Goal: Task Accomplishment & Management: Complete application form

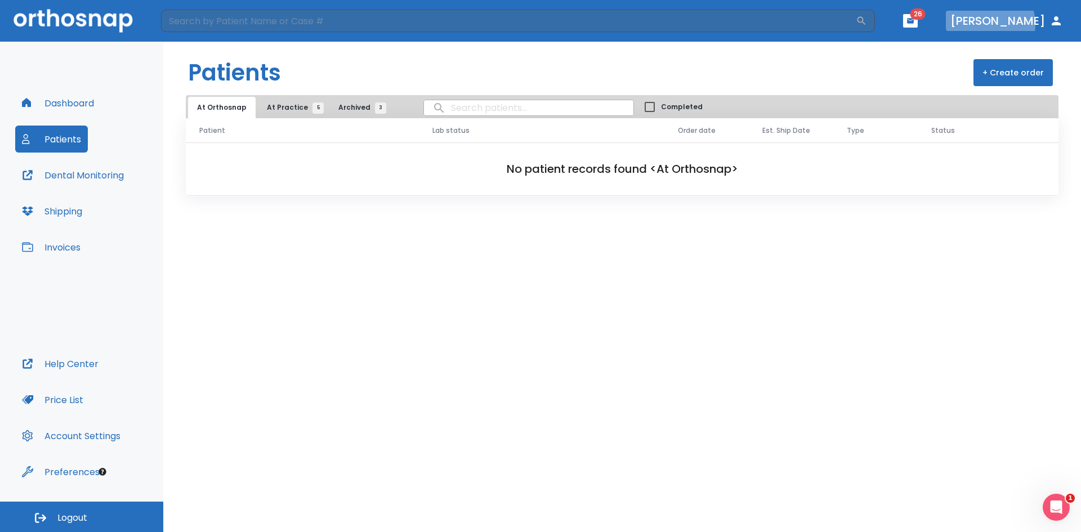
click at [1016, 24] on button "[PERSON_NAME]" at bounding box center [1007, 21] width 122 height 20
click at [1051, 21] on icon "button" at bounding box center [1056, 21] width 14 height 14
click at [71, 139] on button "Patients" at bounding box center [51, 139] width 73 height 27
click at [285, 109] on span "At Practice 5" at bounding box center [292, 107] width 51 height 10
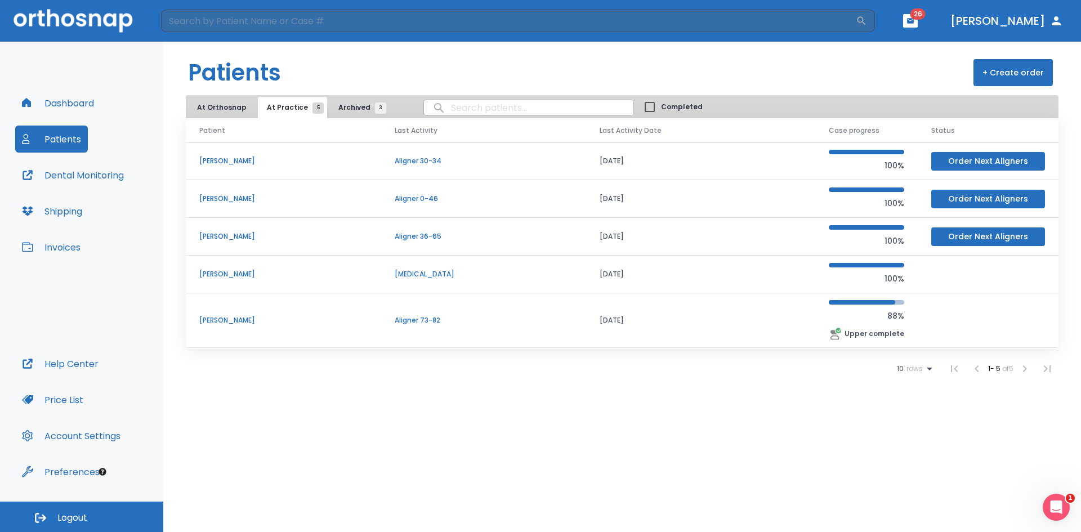
click at [244, 322] on p "[PERSON_NAME]" at bounding box center [283, 320] width 168 height 10
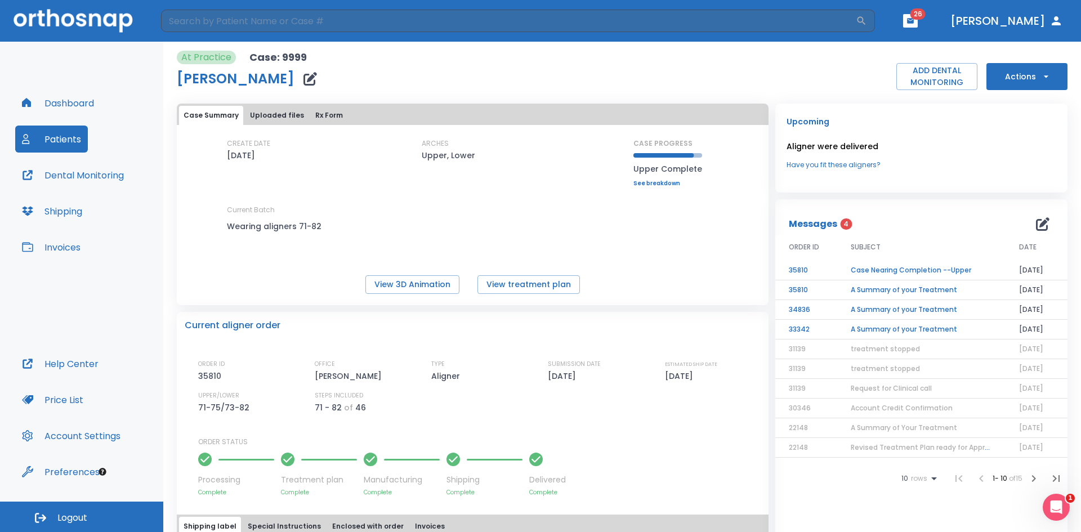
click at [666, 180] on link "See breakdown" at bounding box center [667, 183] width 69 height 7
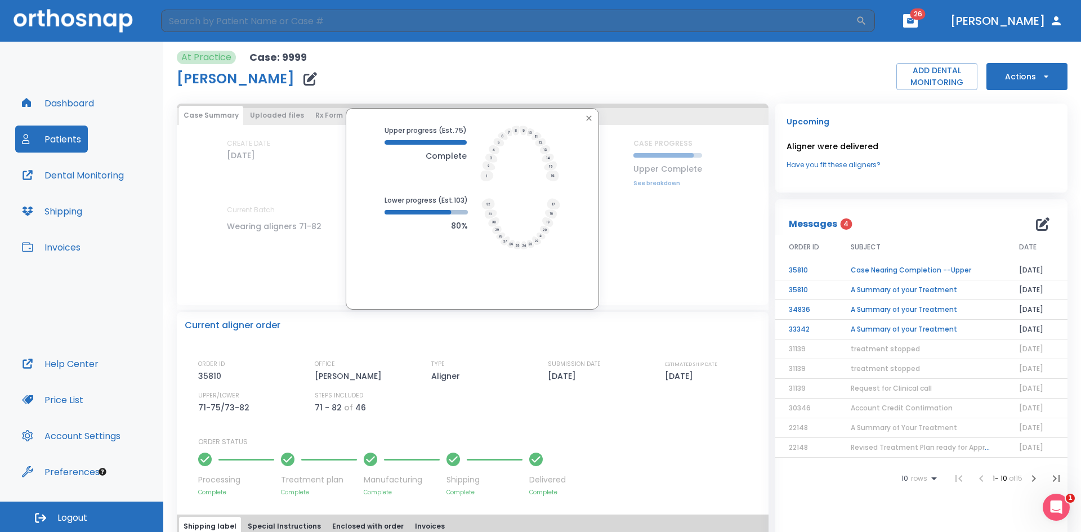
click at [817, 77] on div "At Practice Case: 9999 [PERSON_NAME] ADD DENTAL MONITORING Actions" at bounding box center [622, 70] width 890 height 39
click at [581, 120] on button "button" at bounding box center [588, 118] width 15 height 15
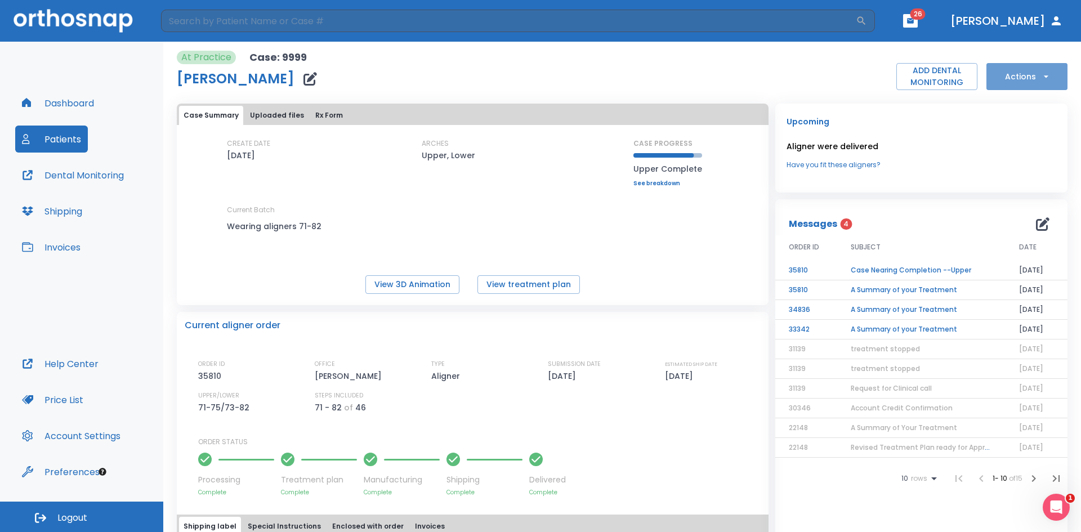
click at [1029, 82] on button "Actions" at bounding box center [1026, 76] width 81 height 27
click at [76, 361] on div at bounding box center [540, 266] width 1081 height 532
click at [73, 364] on button "Help Center" at bounding box center [60, 363] width 90 height 27
click at [1060, 506] on icon "Open Intercom Messenger" at bounding box center [1054, 505] width 19 height 19
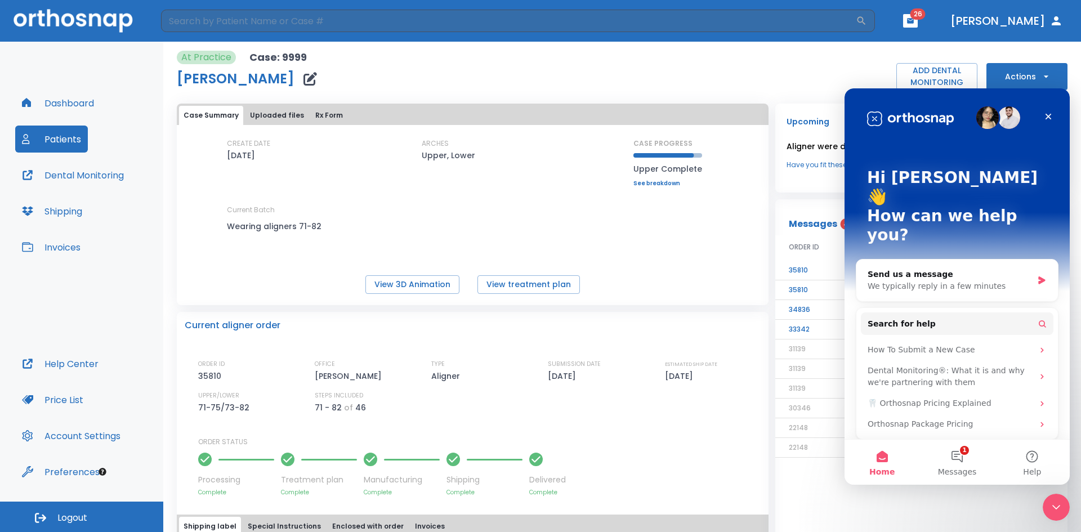
click at [656, 186] on link "See breakdown" at bounding box center [667, 183] width 69 height 7
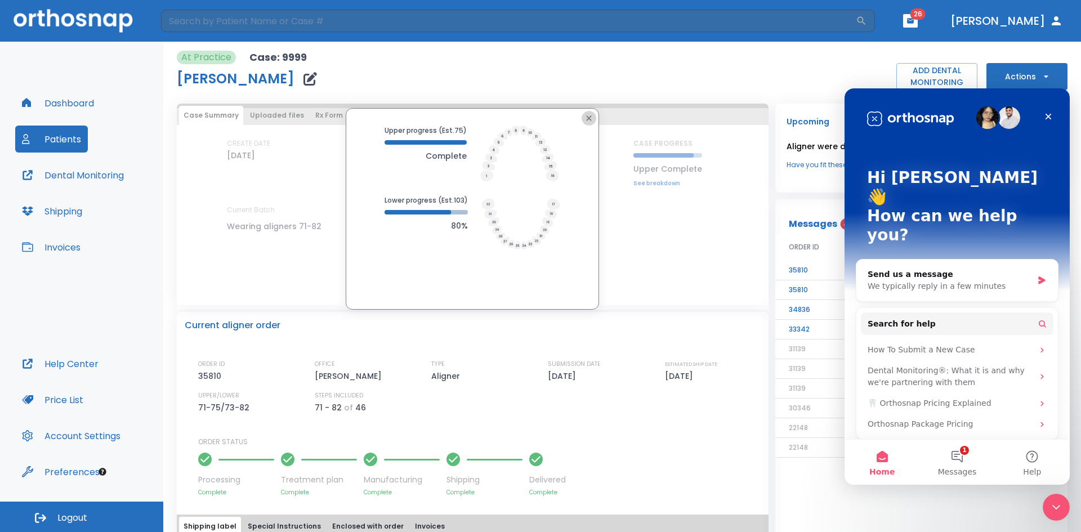
click at [584, 118] on icon "button" at bounding box center [588, 118] width 9 height 9
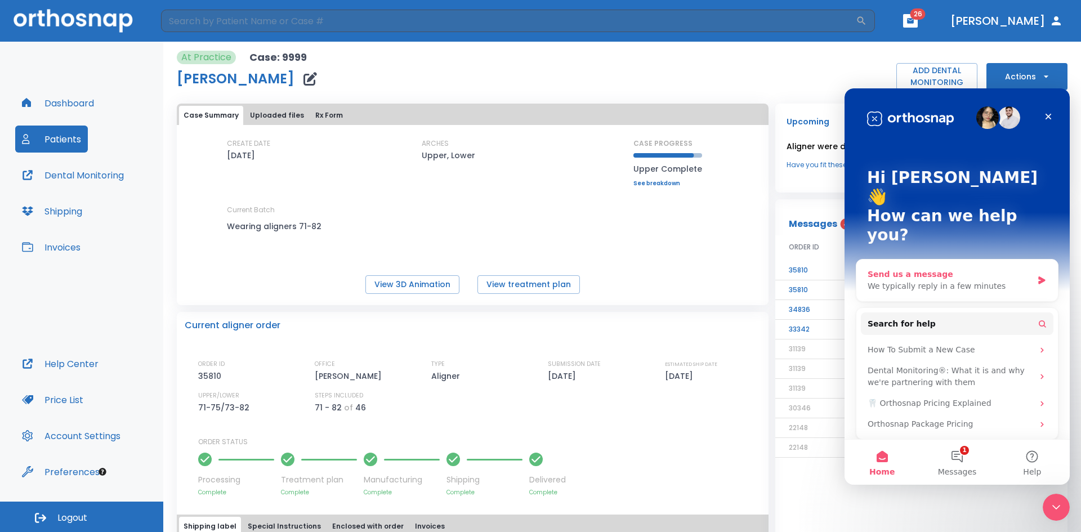
click at [1000, 280] on div "We typically reply in a few minutes" at bounding box center [949, 286] width 165 height 12
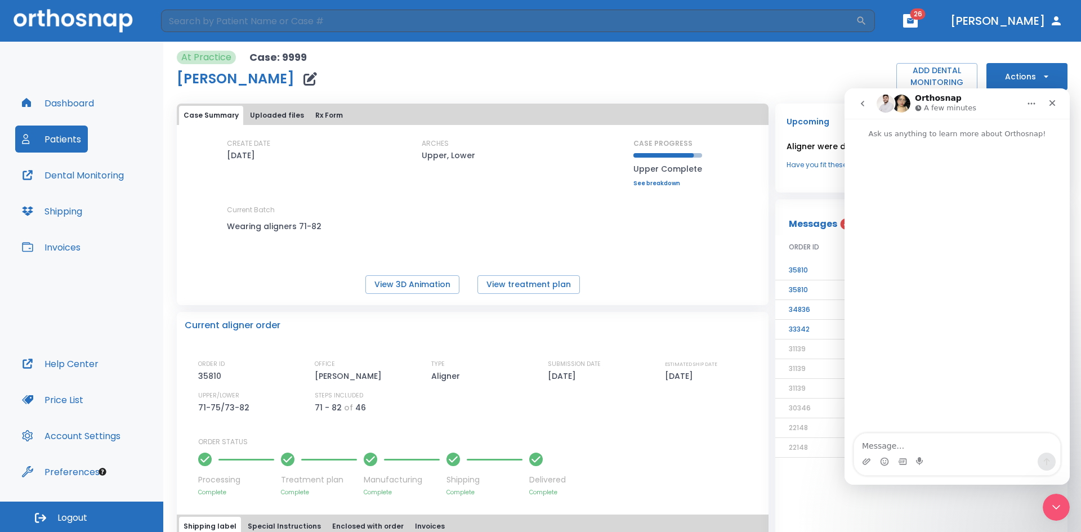
click at [994, 446] on textarea "Message…" at bounding box center [957, 442] width 206 height 19
type textarea "Number 75 upper [MEDICAL_DATA] broke please send new one"
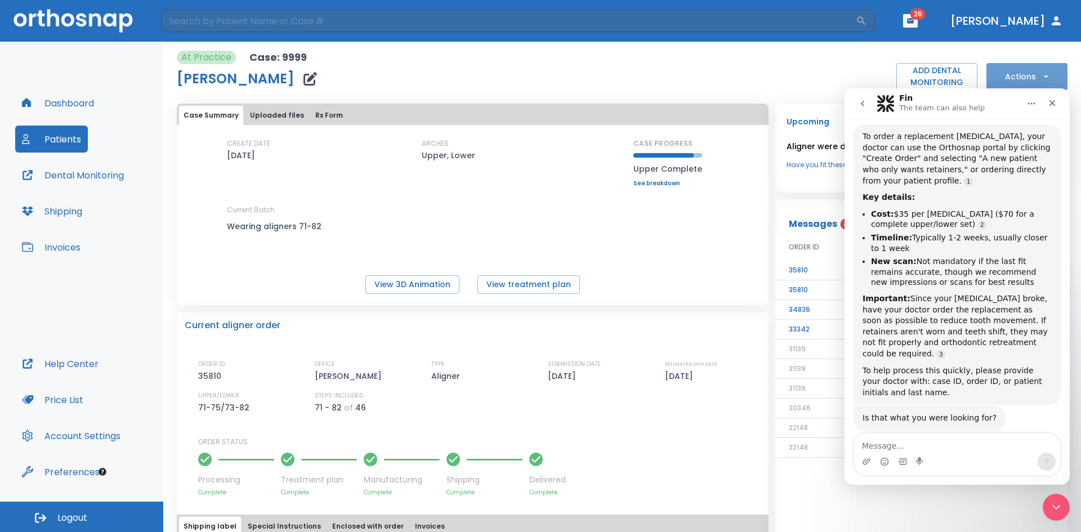
click at [1040, 71] on icon "button" at bounding box center [1045, 76] width 11 height 11
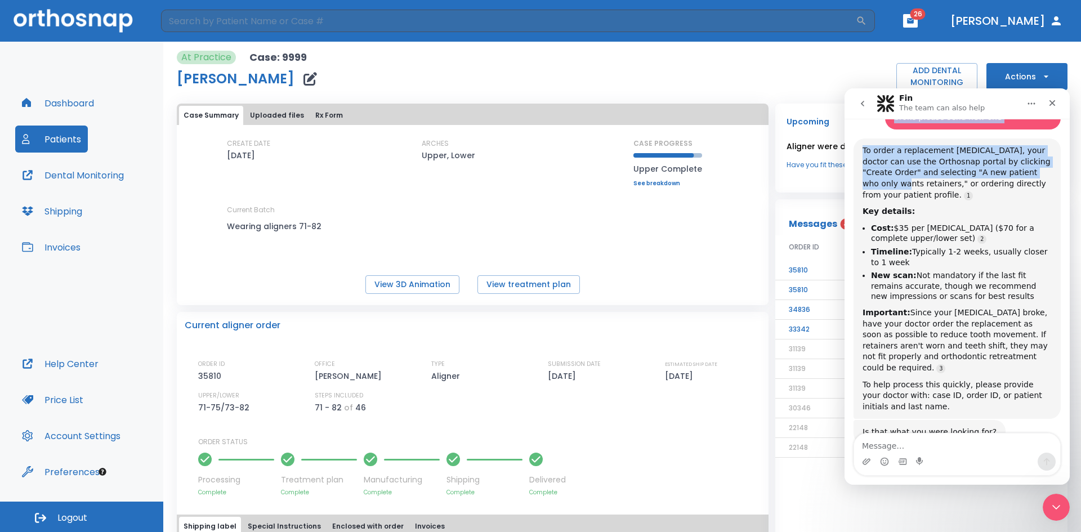
drag, startPoint x: 1001, startPoint y: 96, endPoint x: 1031, endPoint y: 123, distance: 40.2
click at [1016, 162] on div "Fin The team can also help Ask us anything to learn more about Orthosnap! Numbe…" at bounding box center [956, 286] width 225 height 396
click at [1025, 102] on button "Home" at bounding box center [1030, 103] width 21 height 21
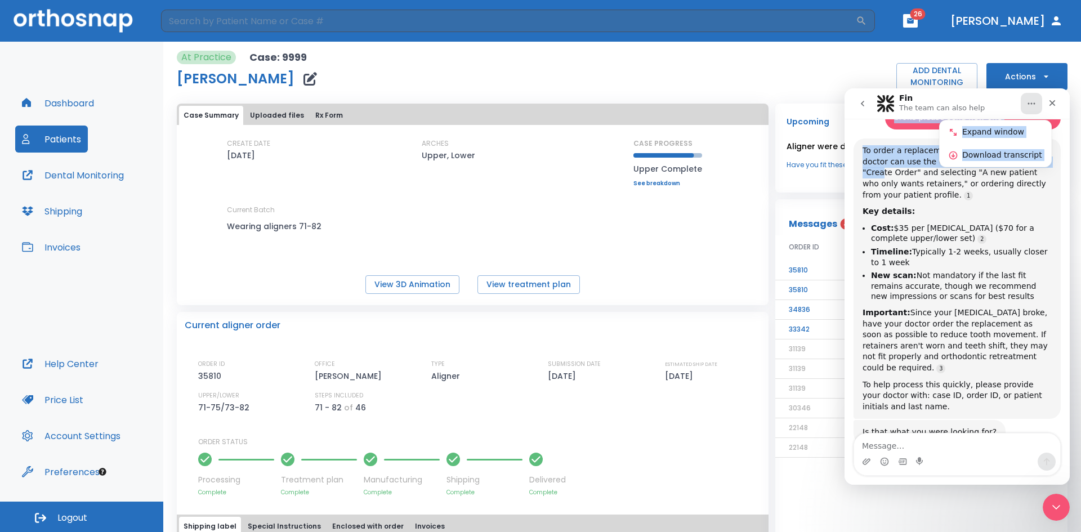
click at [993, 97] on div "Fin The team can also help" at bounding box center [947, 104] width 143 height 20
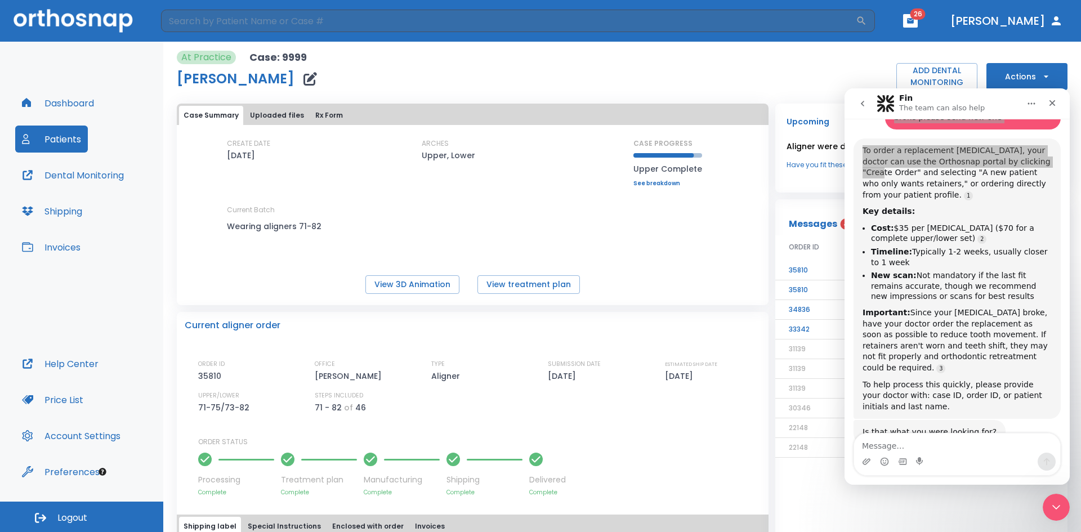
click at [1023, 77] on div at bounding box center [540, 266] width 1081 height 532
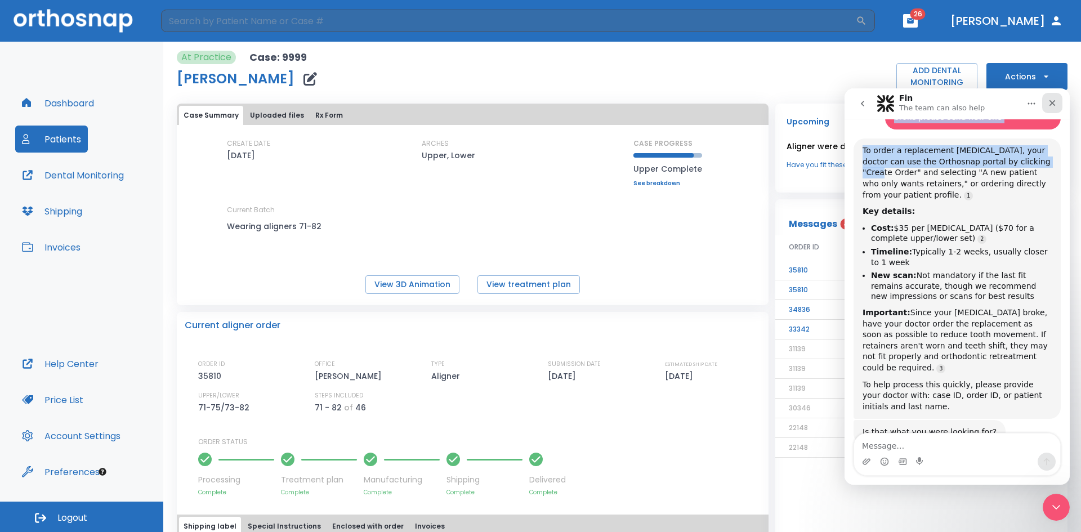
click at [1051, 100] on icon "Close" at bounding box center [1051, 102] width 9 height 9
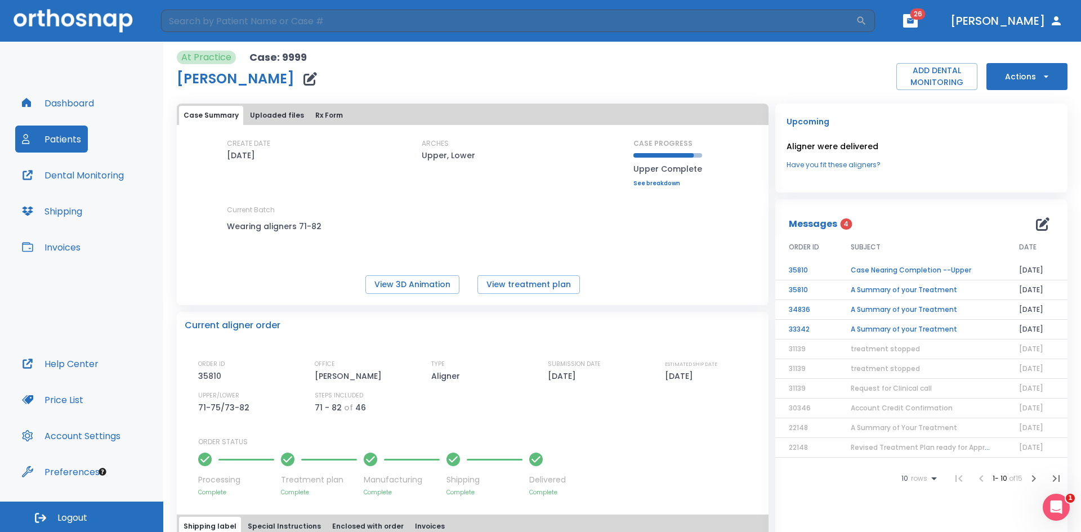
scroll to position [72, 0]
click at [1040, 82] on icon "button" at bounding box center [1045, 76] width 11 height 11
click at [1045, 162] on p "Order Next Aligners" at bounding box center [1020, 165] width 64 height 10
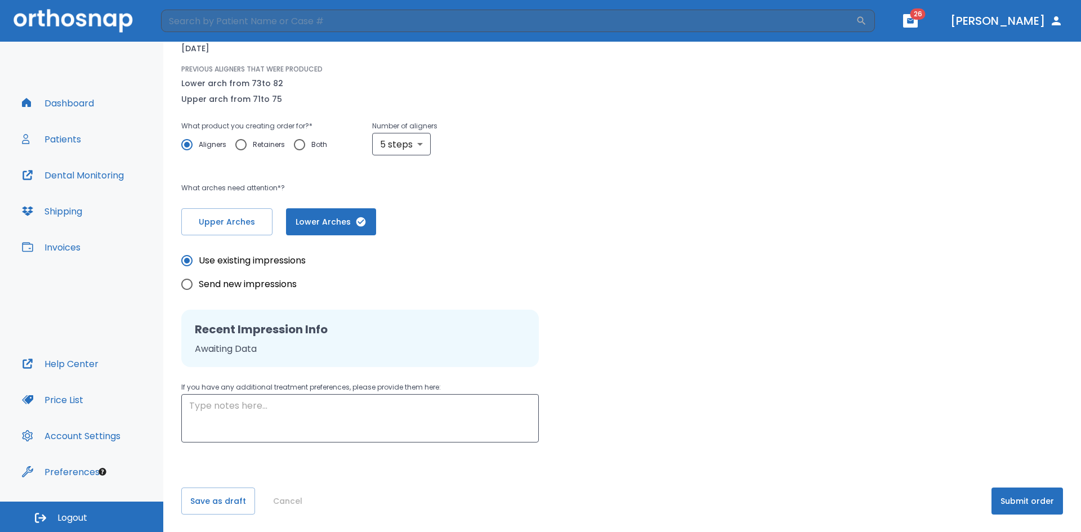
scroll to position [126, 0]
click at [335, 407] on textarea at bounding box center [360, 417] width 342 height 39
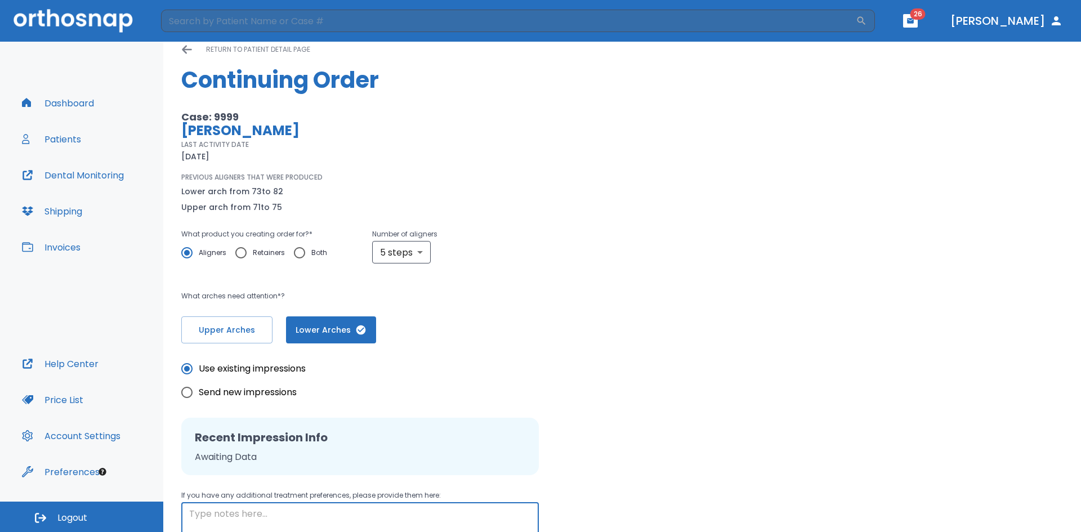
scroll to position [13, 0]
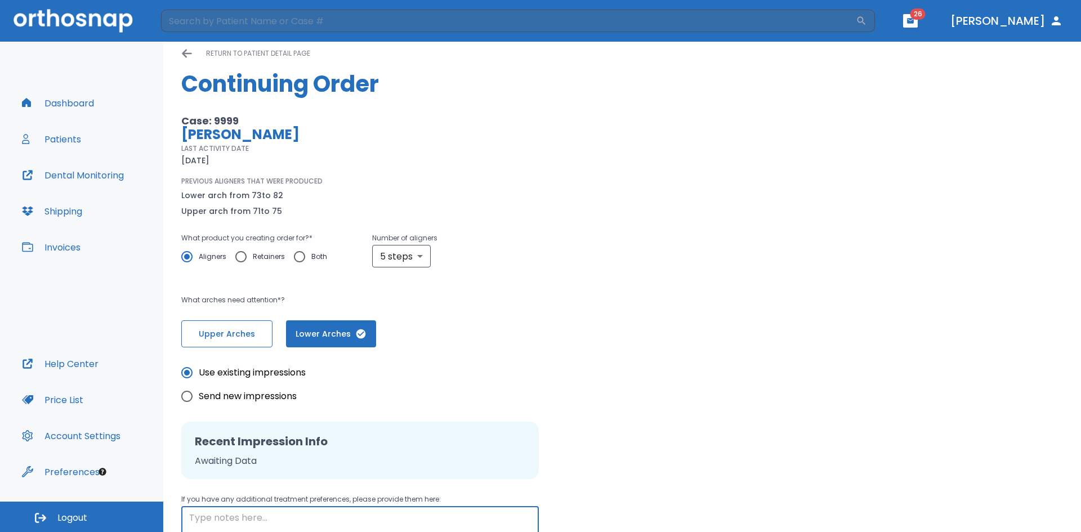
click at [237, 335] on span "Upper Arches" at bounding box center [227, 334] width 68 height 12
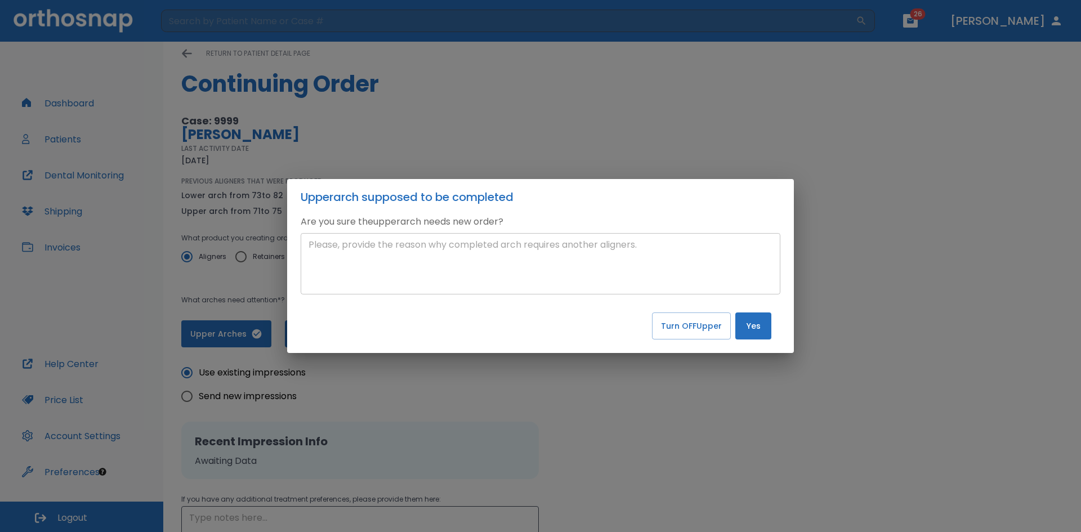
click at [437, 249] on textarea at bounding box center [540, 264] width 464 height 52
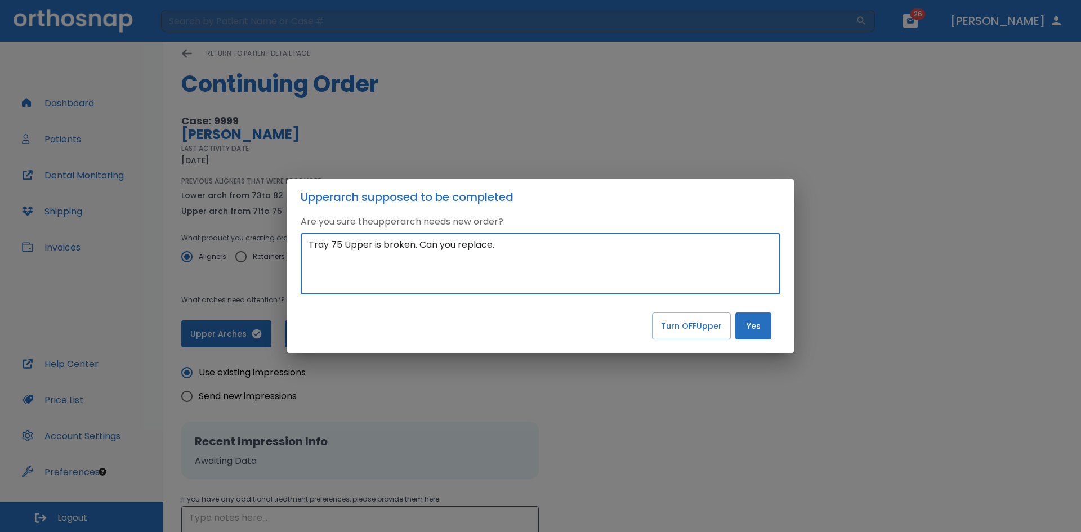
type textarea "Tray 75 Upper is broken. Can you replace."
click at [757, 327] on button "Yes" at bounding box center [753, 325] width 36 height 27
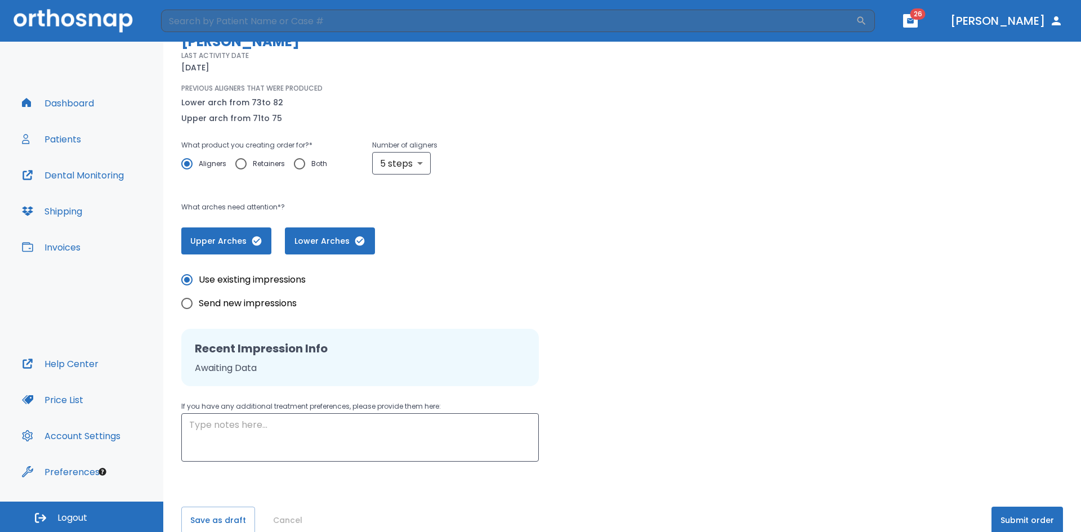
scroll to position [126, 0]
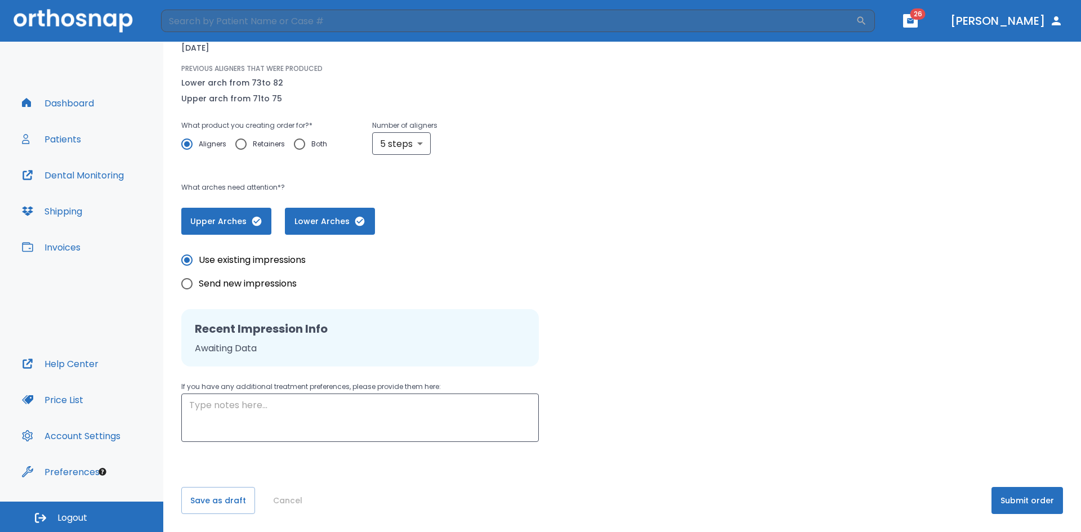
click at [1027, 504] on button "Submit order" at bounding box center [1026, 500] width 71 height 27
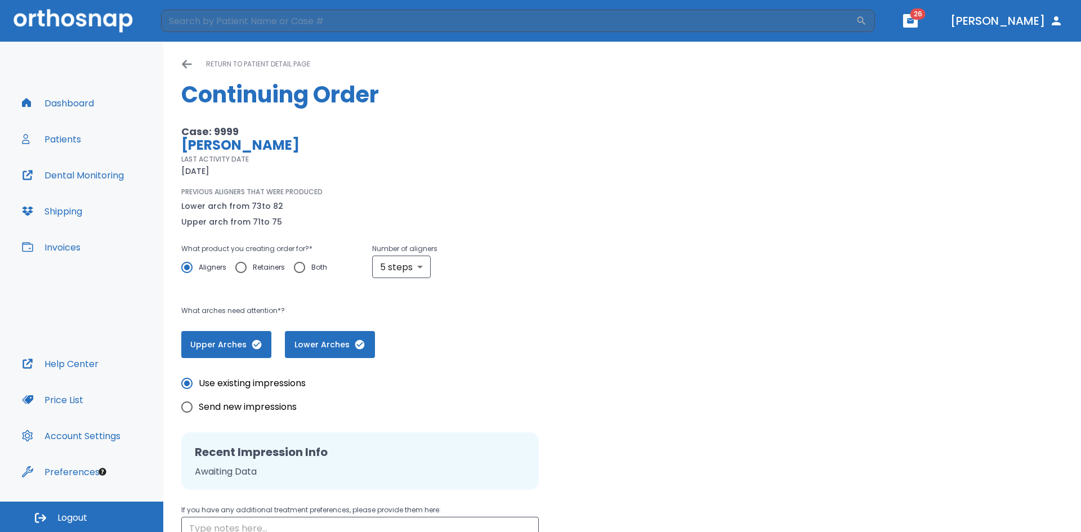
scroll to position [0, 0]
